Goal: Task Accomplishment & Management: Use online tool/utility

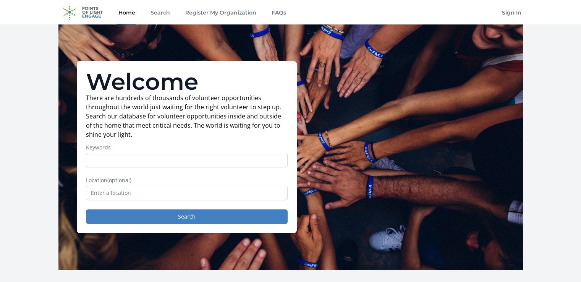
click at [123, 14] on link "Home" at bounding box center [126, 12] width 20 height 24
click at [128, 16] on link "Home" at bounding box center [126, 12] width 20 height 24
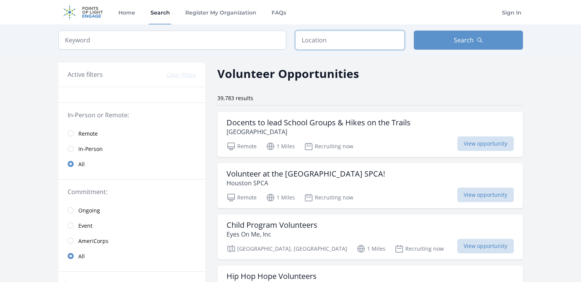
click at [369, 33] on input "text" at bounding box center [349, 40] width 109 height 19
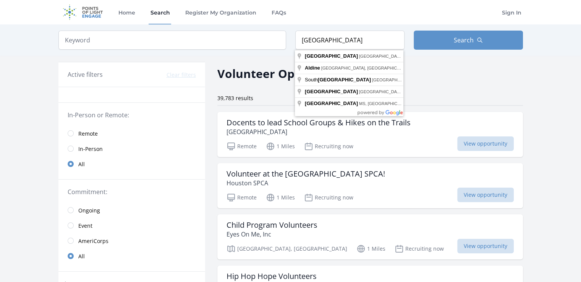
type input "[GEOGRAPHIC_DATA], [GEOGRAPHIC_DATA], [GEOGRAPHIC_DATA]"
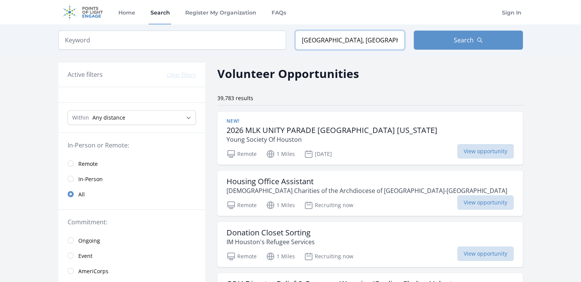
click at [355, 43] on input "Houston, TX, USA" at bounding box center [349, 40] width 109 height 19
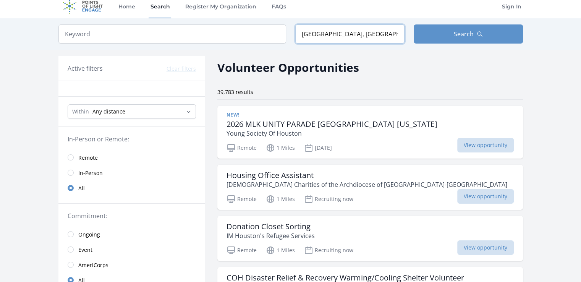
scroll to position [8, 0]
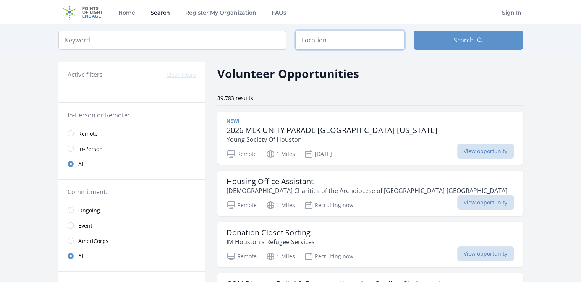
type input "Houston, TX, USA"
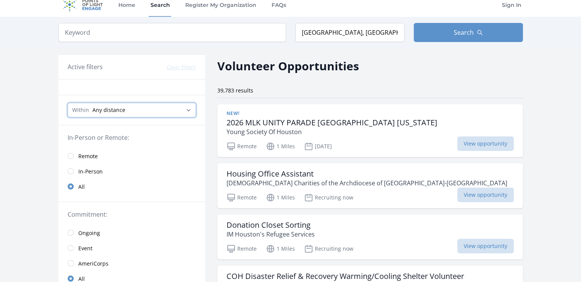
click at [186, 110] on select "Any distance , 5 Miles , 20 Miles , 50 Miles , 100 Miles" at bounding box center [132, 110] width 128 height 15
select select "160934"
click at [68, 103] on select "Any distance , 5 Miles , 20 Miles , 50 Miles , 100 Miles" at bounding box center [132, 110] width 128 height 15
click at [95, 170] on span "In-Person" at bounding box center [90, 172] width 24 height 8
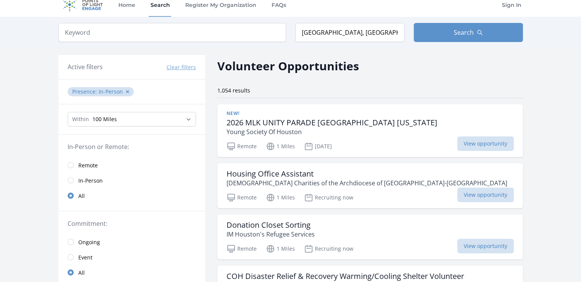
click at [95, 180] on span "In-Person" at bounding box center [90, 181] width 24 height 8
click at [72, 179] on input "radio" at bounding box center [71, 180] width 6 height 6
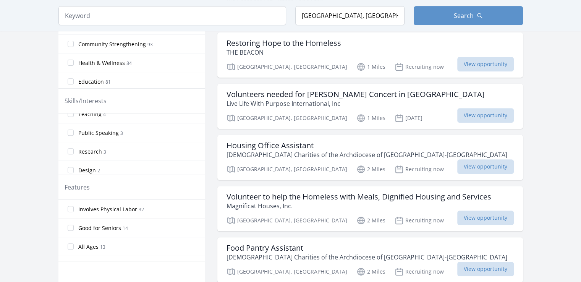
scroll to position [416, 0]
click at [73, 135] on input "Public Speaking 3" at bounding box center [71, 137] width 6 height 6
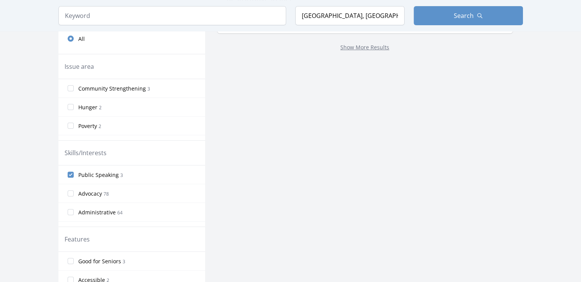
scroll to position [231, 0]
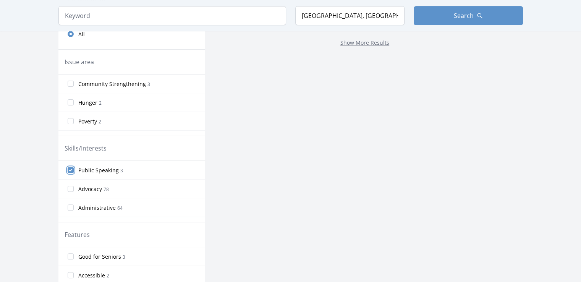
click at [70, 170] on input "Public Speaking 3" at bounding box center [71, 170] width 6 height 6
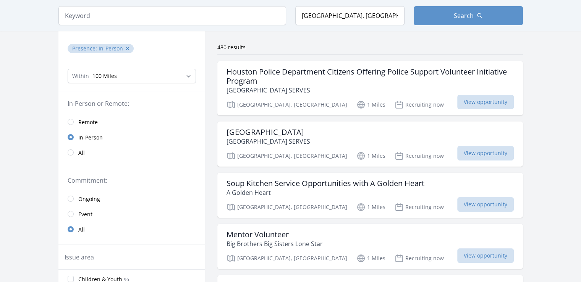
scroll to position [0, 0]
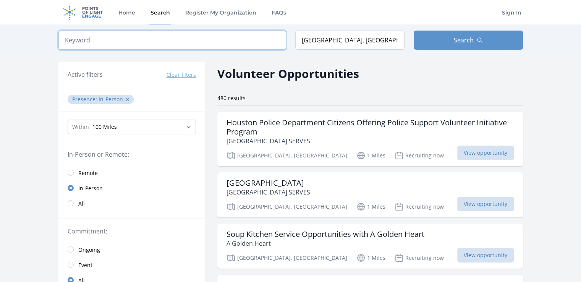
click at [177, 43] on input "search" at bounding box center [171, 40] width 227 height 19
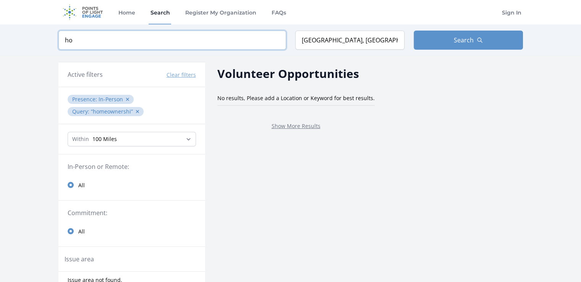
type input "h"
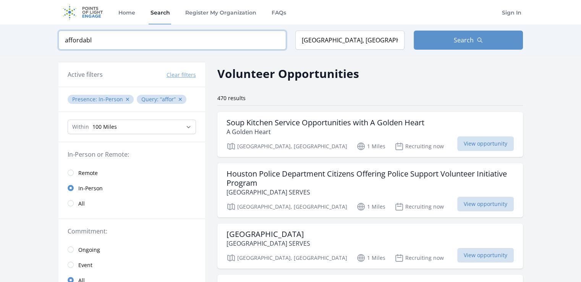
type input "affordable"
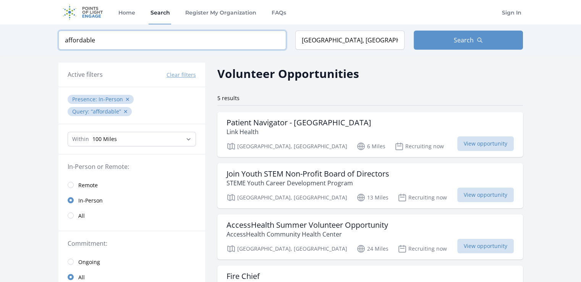
click at [278, 42] on input "affordable" at bounding box center [171, 40] width 227 height 19
